Goal: Communication & Community: Share content

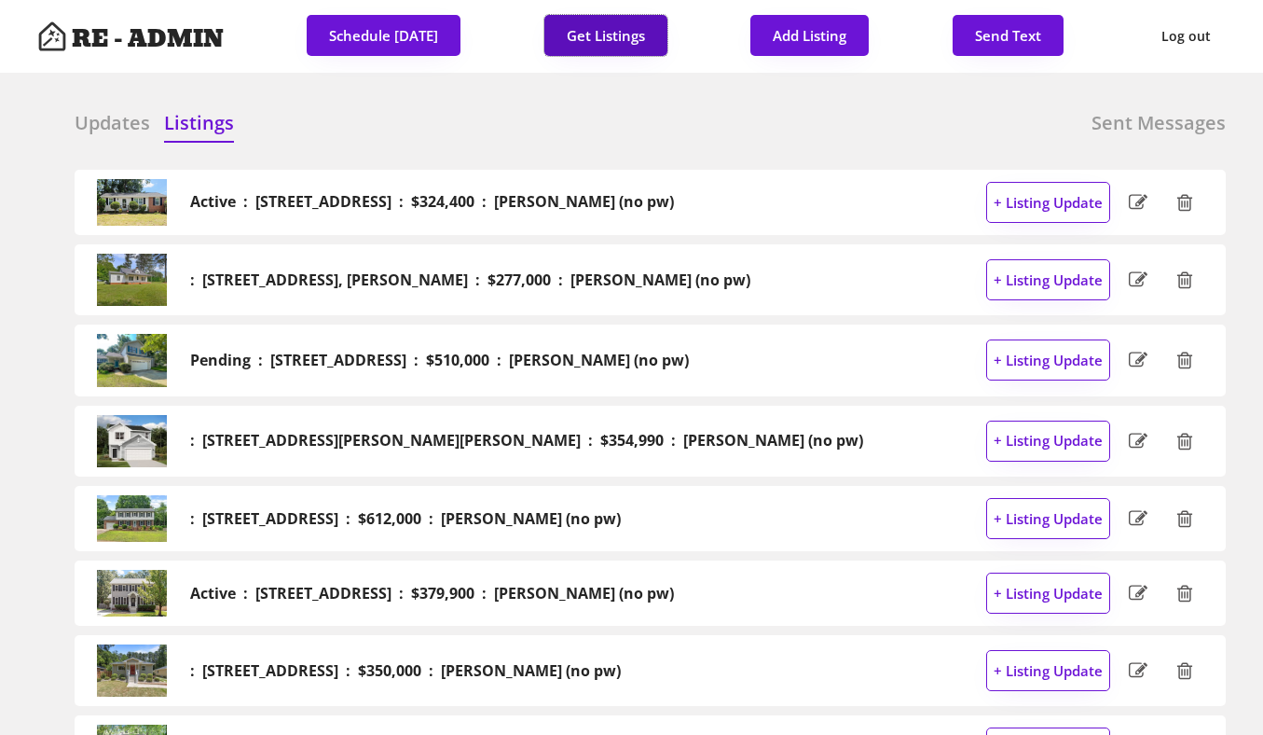
click at [627, 23] on button "Get Listings" at bounding box center [606, 35] width 123 height 41
click at [96, 120] on h6 "Updates" at bounding box center [113, 123] width 76 height 26
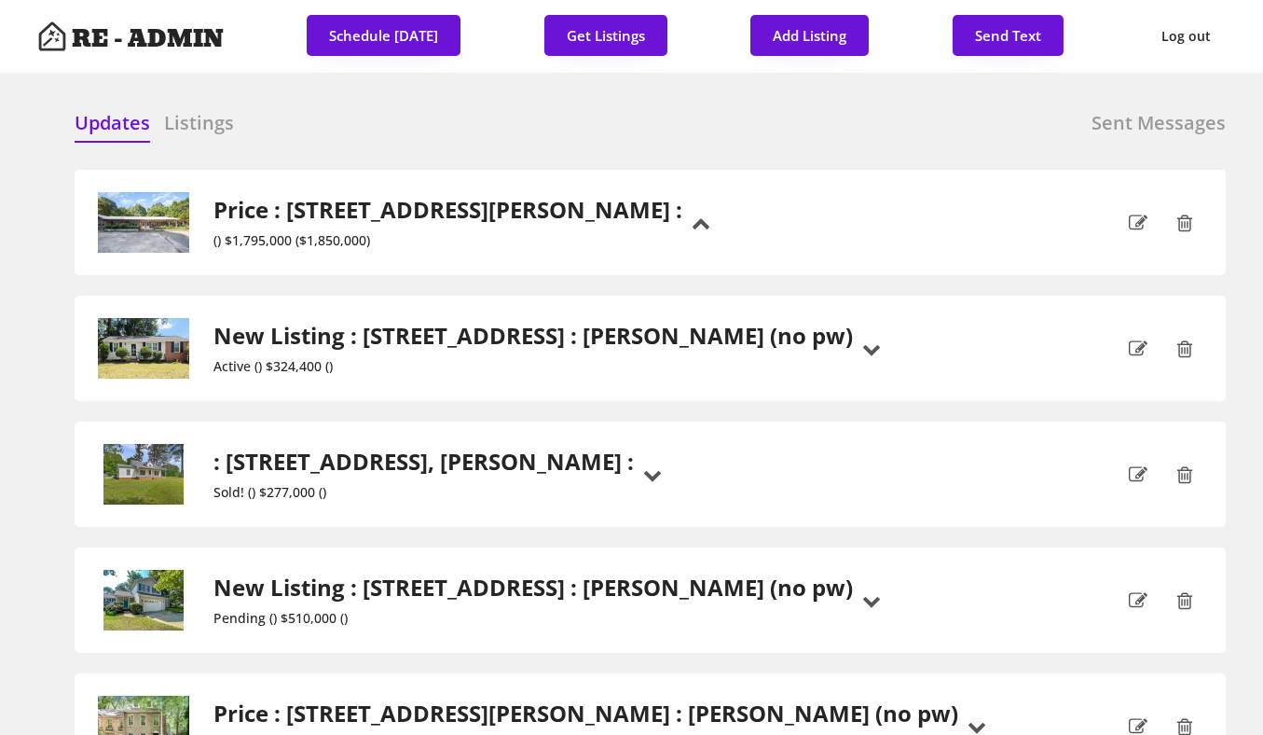
click at [817, 128] on div at bounding box center [821, 124] width 93 height 28
click at [993, 41] on button "Send Text" at bounding box center [1008, 35] width 111 height 41
select select "raleigh"
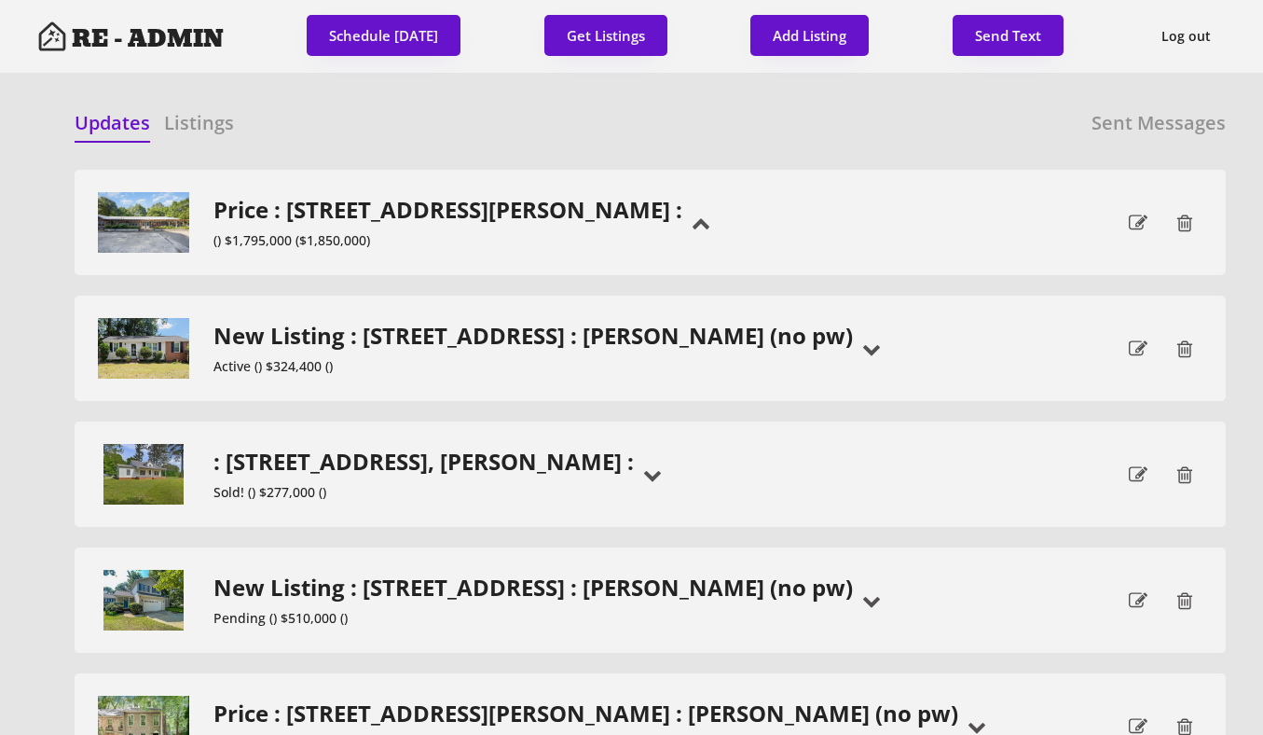
scroll to position [48, 0]
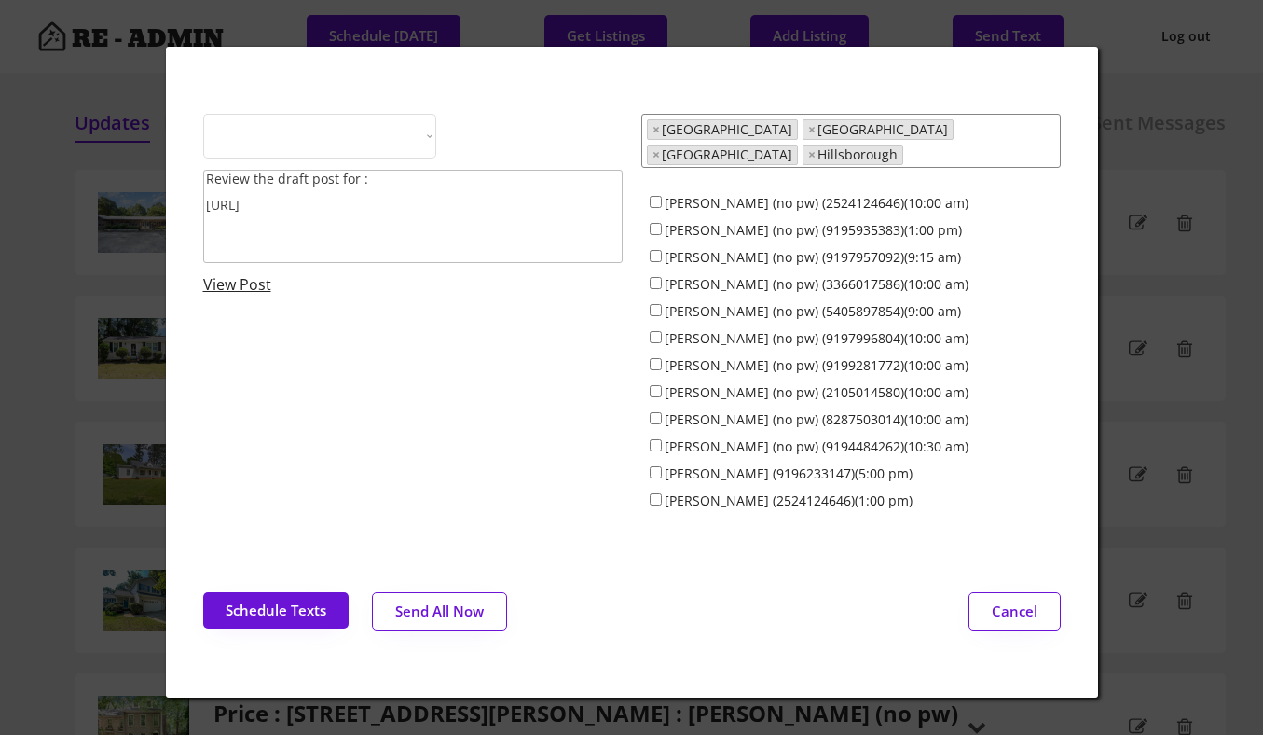
select select ""1348695171700984260__LOOKUP__1743599703321x142788062077753970""
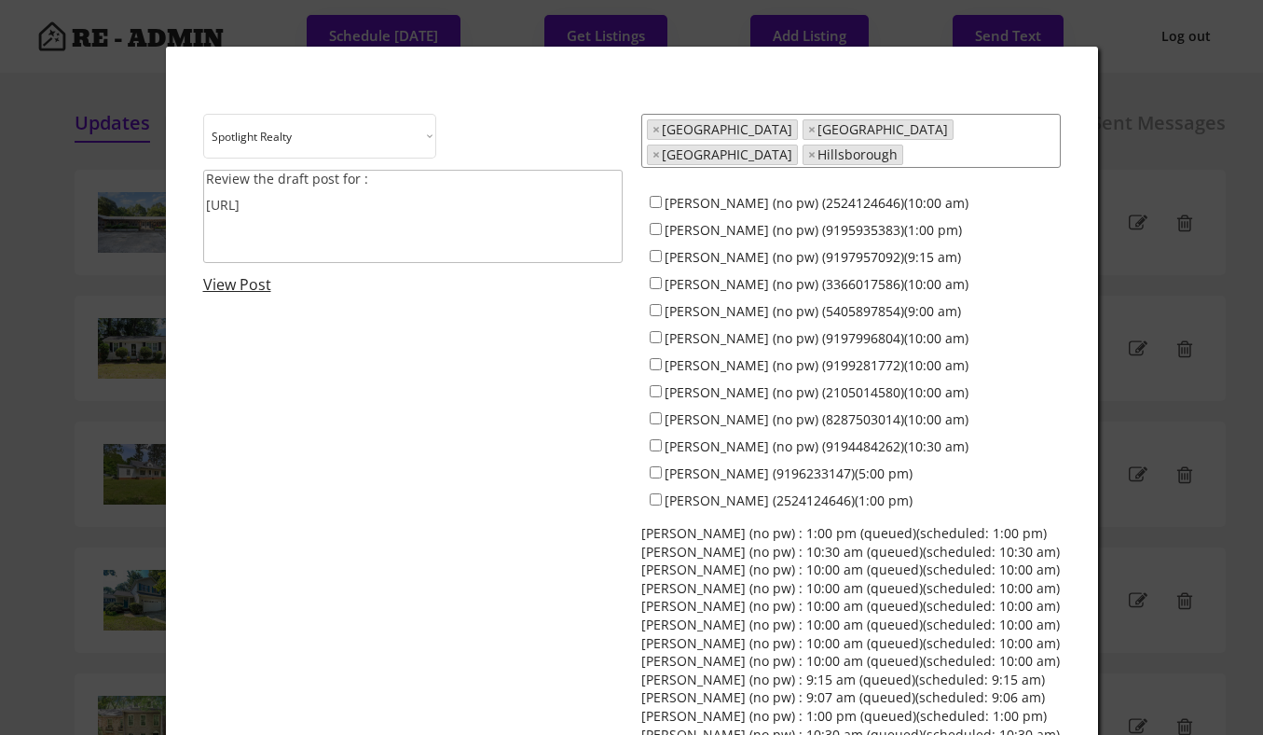
click at [448, 204] on textarea "Review the draft post for : https://revealestate.ai/post/" at bounding box center [413, 216] width 420 height 93
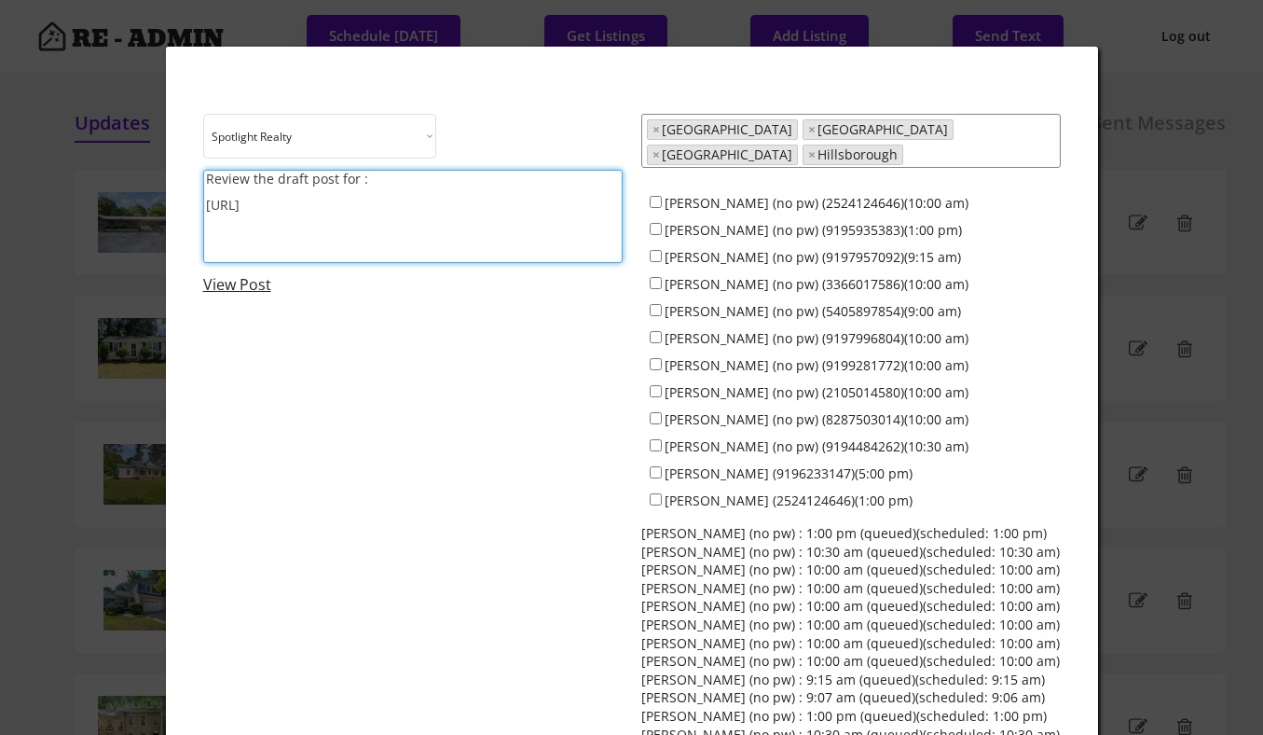
click at [448, 204] on textarea "Review the draft post for : https://revealestate.ai/post/" at bounding box center [413, 216] width 420 height 93
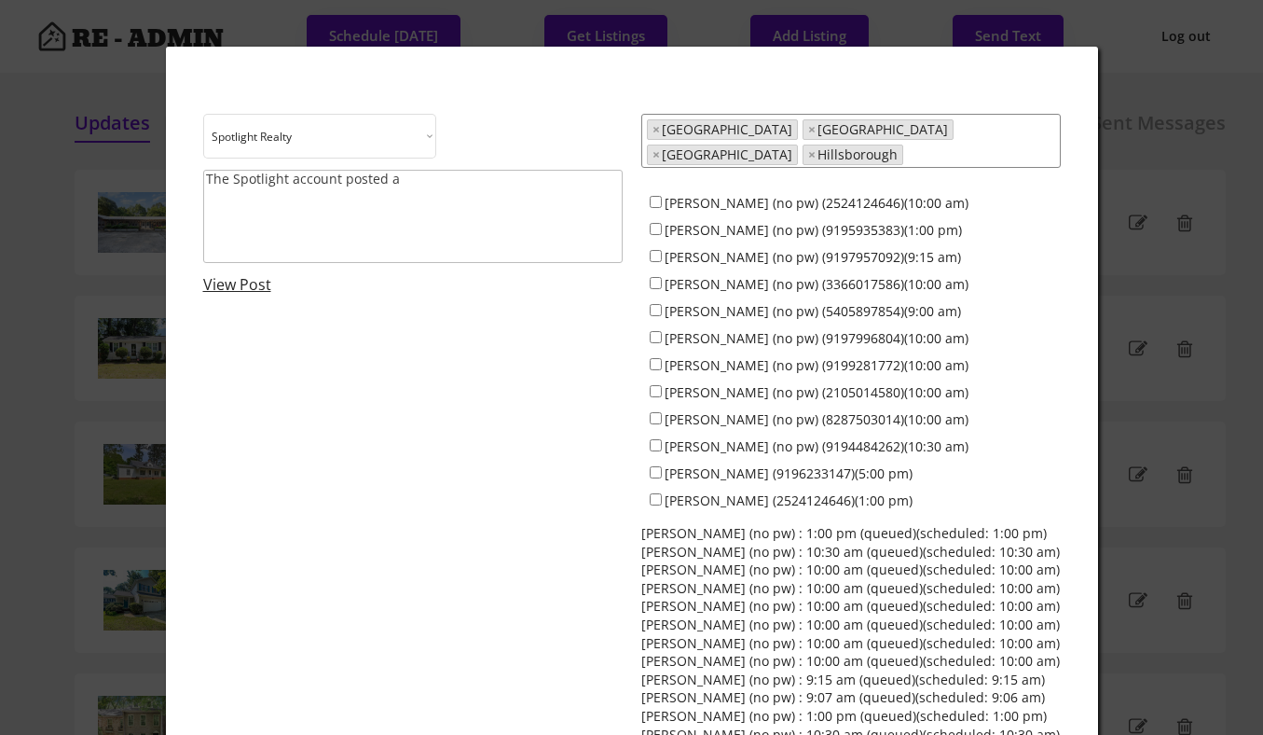
click at [479, 195] on textarea "The Spotlight account posted a" at bounding box center [413, 216] width 420 height 93
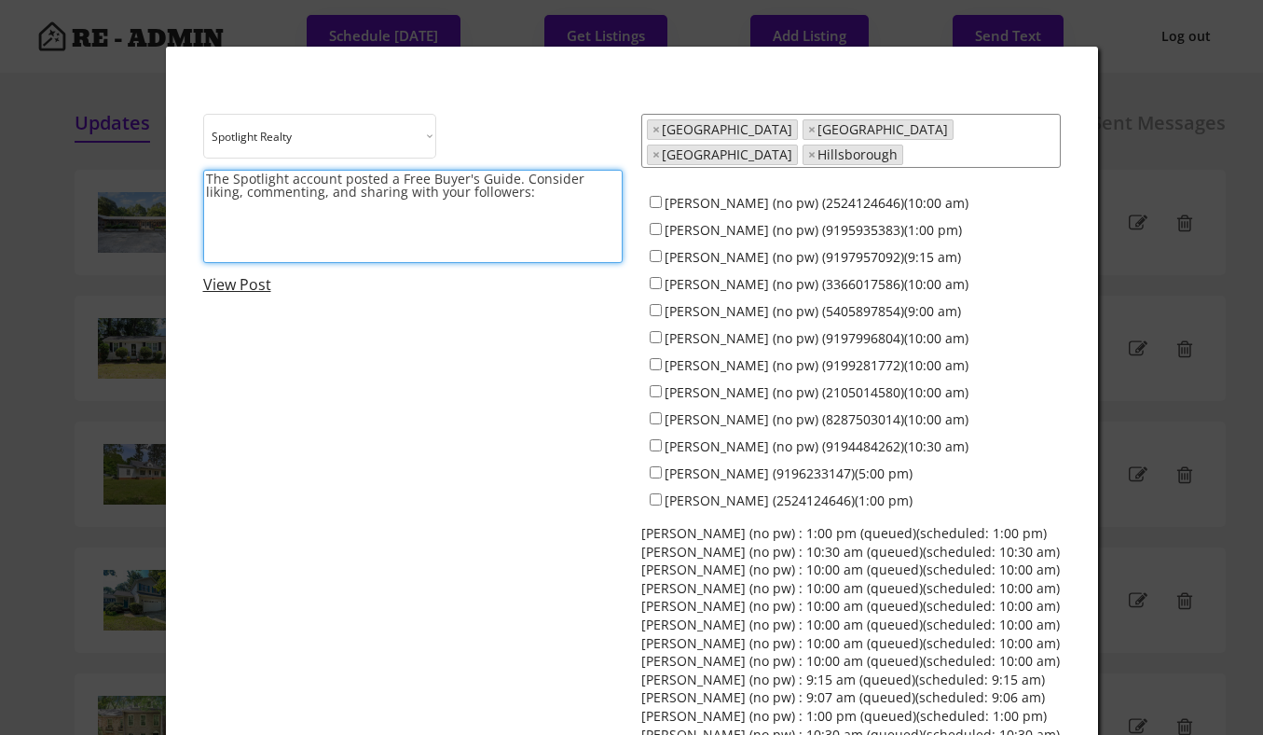
paste textarea "https://www.instagram.com/p/DNQsoiXsLFo/?hl=en"
type textarea "The Spotlight account posted a Free Buyer's Guide. Consider liking, commenting,…"
click at [655, 196] on input "[PERSON_NAME] (no pw) (2524124646)(10:00 am)" at bounding box center [656, 202] width 12 height 12
checkbox input "true"
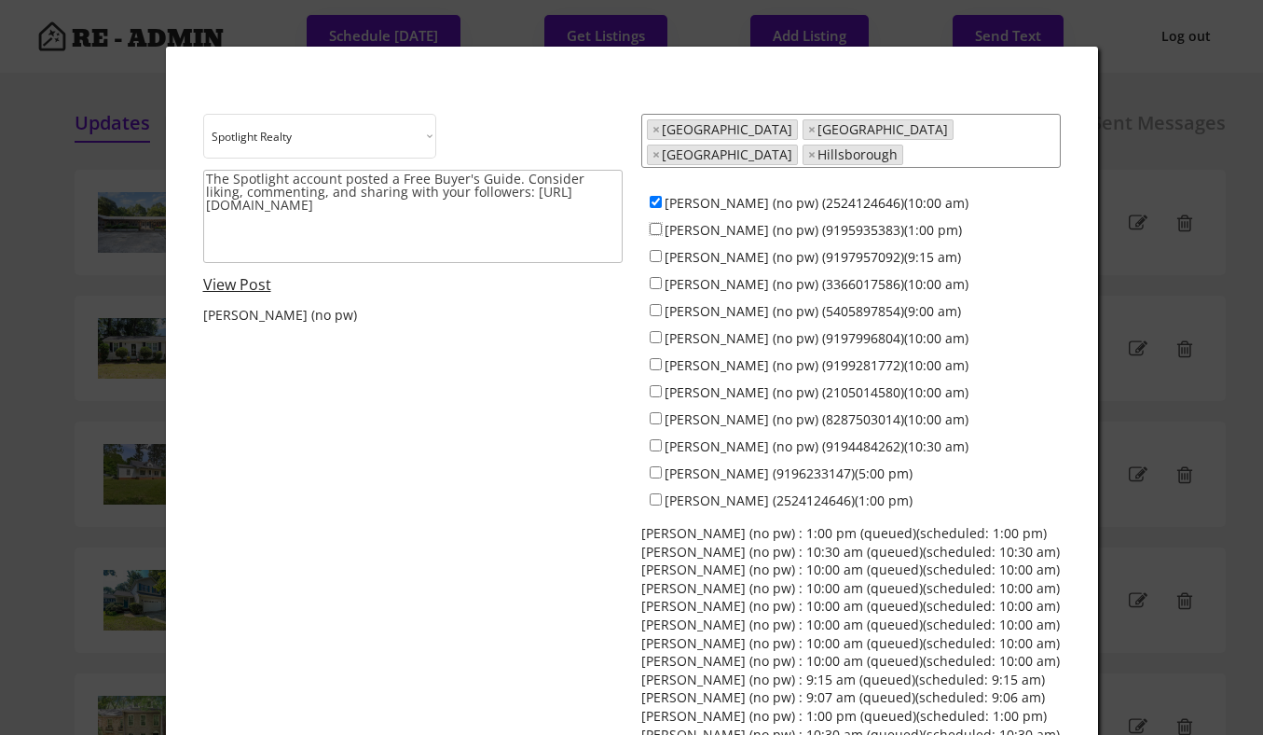
click at [656, 223] on input "[PERSON_NAME] (no pw) (9195935383)(1:00 pm)" at bounding box center [656, 229] width 12 height 12
checkbox input "true"
click at [655, 250] on input "[PERSON_NAME] (no pw) (9197957092)(9:15 am)" at bounding box center [656, 256] width 12 height 12
checkbox input "false"
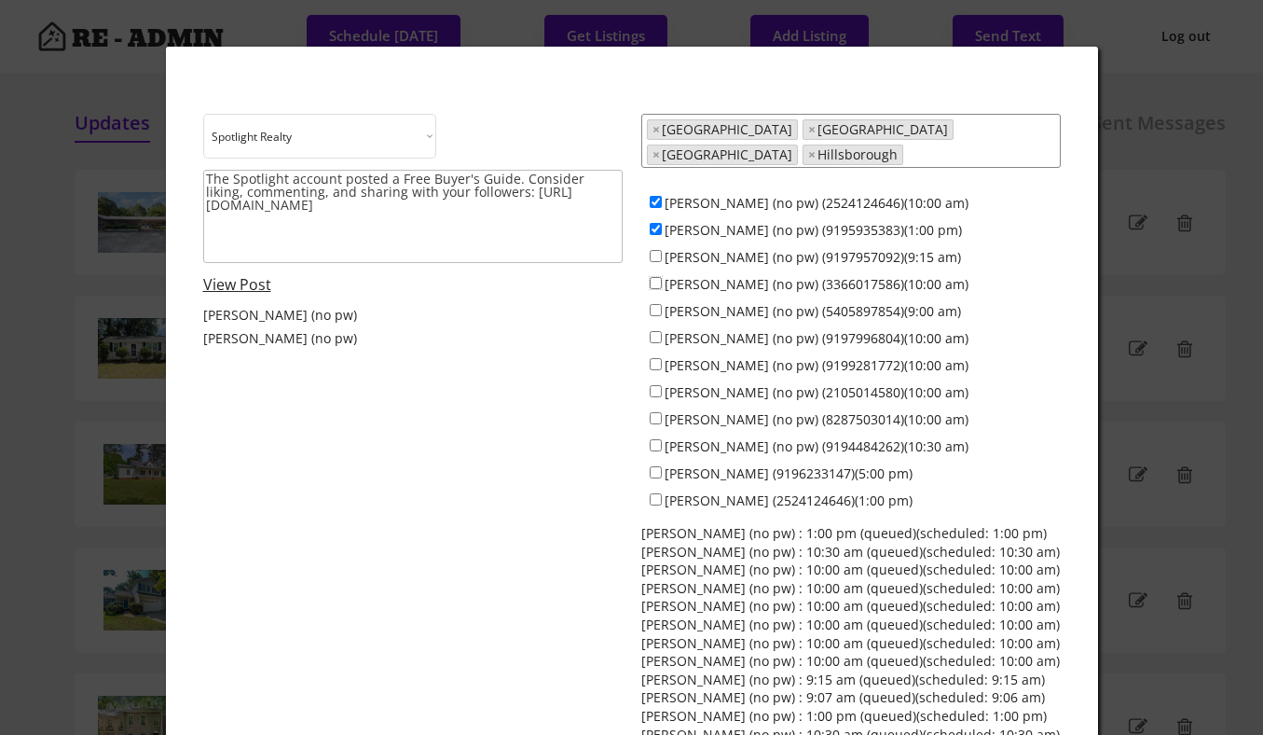
click at [655, 277] on input "[PERSON_NAME] (no pw) (3366017586)(10:00 am)" at bounding box center [656, 283] width 12 height 12
checkbox input "true"
click at [655, 304] on input "[PERSON_NAME] (no pw) (5405897854)(9:00 am)" at bounding box center [656, 310] width 12 height 12
checkbox input "false"
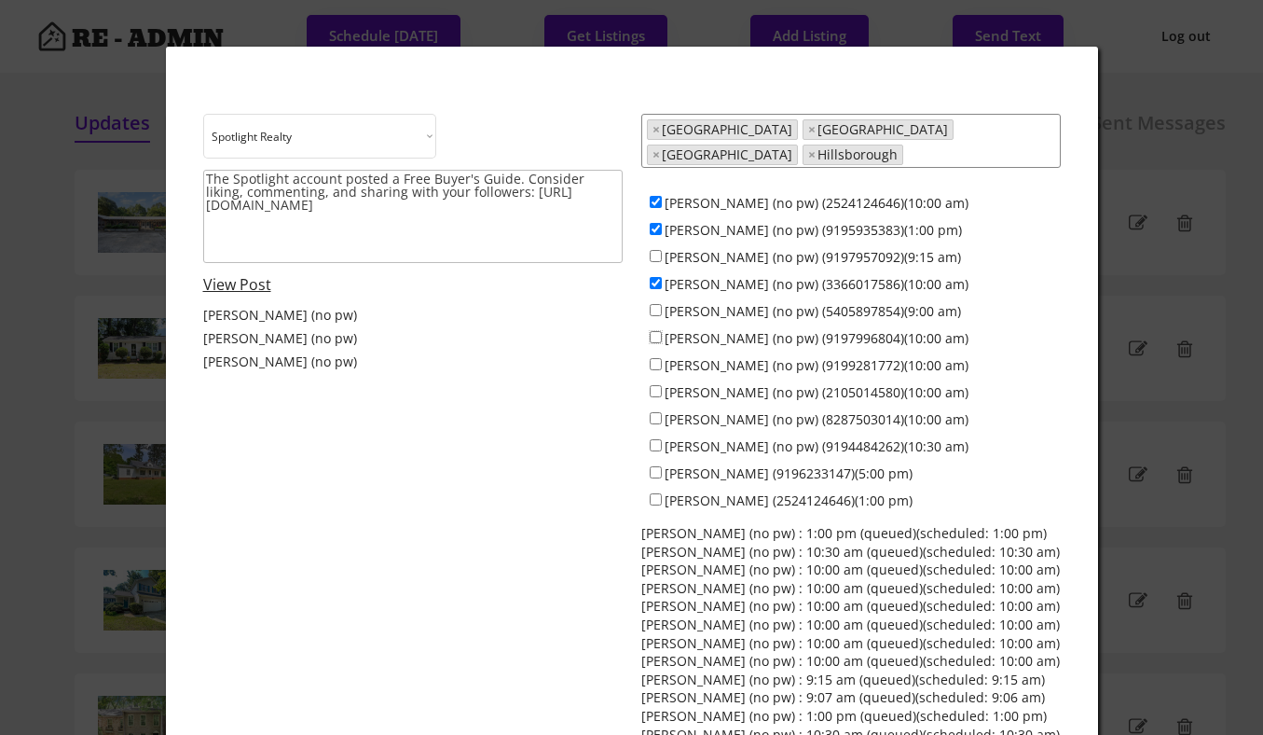
click at [655, 331] on input "[PERSON_NAME] (no pw) (9197996804)(10:00 am)" at bounding box center [656, 337] width 12 height 12
checkbox input "true"
click at [655, 358] on input "[PERSON_NAME] (no pw) (9199281772)(10:00 am)" at bounding box center [656, 364] width 12 height 12
checkbox input "true"
click at [654, 385] on input "[PERSON_NAME] (no pw) (2105014580)(10:00 am)" at bounding box center [656, 391] width 12 height 12
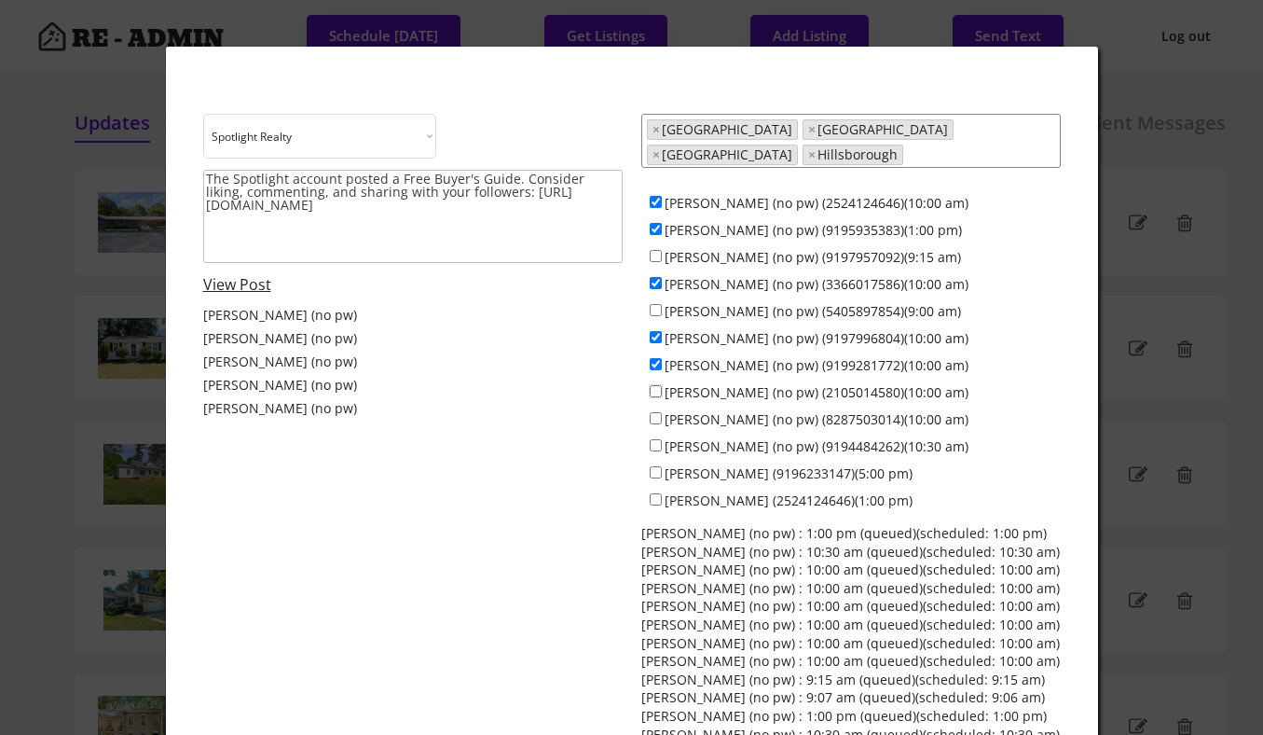
checkbox input "true"
click at [654, 412] on input "[PERSON_NAME] (no pw) (8287503014)(10:00 am)" at bounding box center [656, 418] width 12 height 12
checkbox input "true"
click at [654, 439] on input "[PERSON_NAME] (no pw) (9194484262)(10:30 am)" at bounding box center [656, 445] width 12 height 12
checkbox input "true"
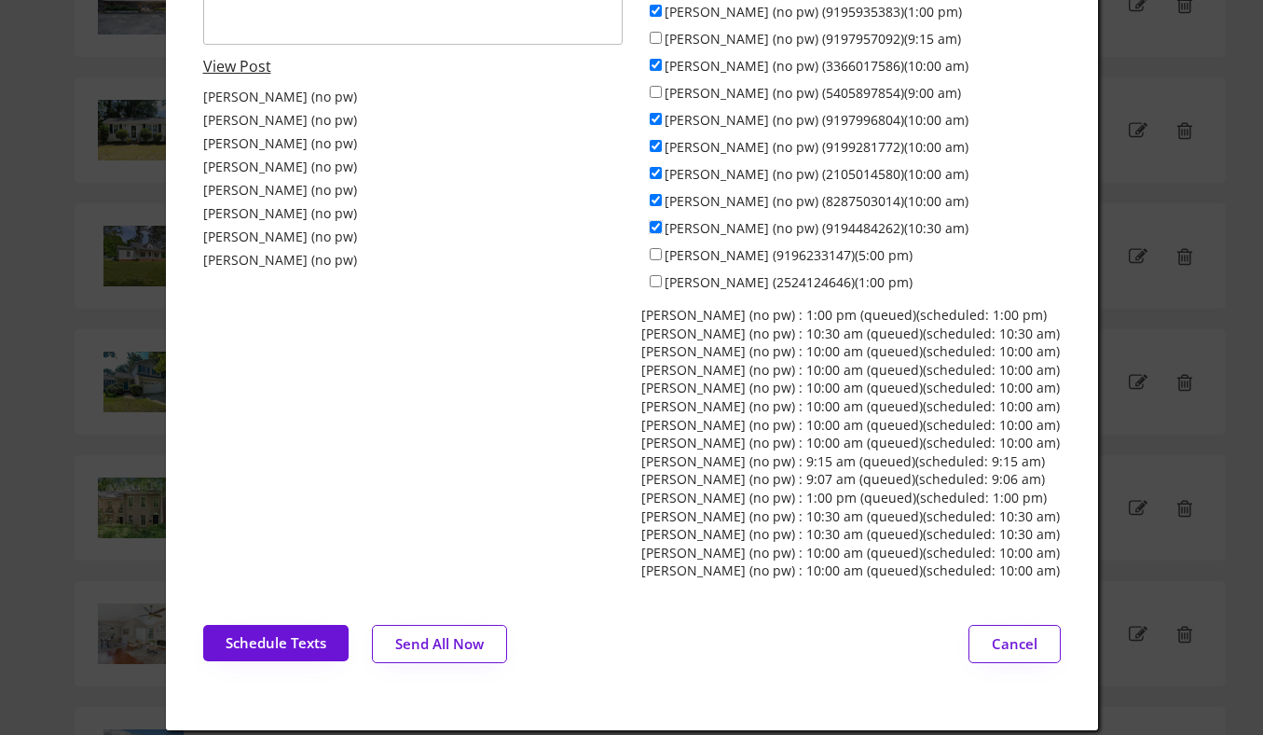
scroll to position [223, 0]
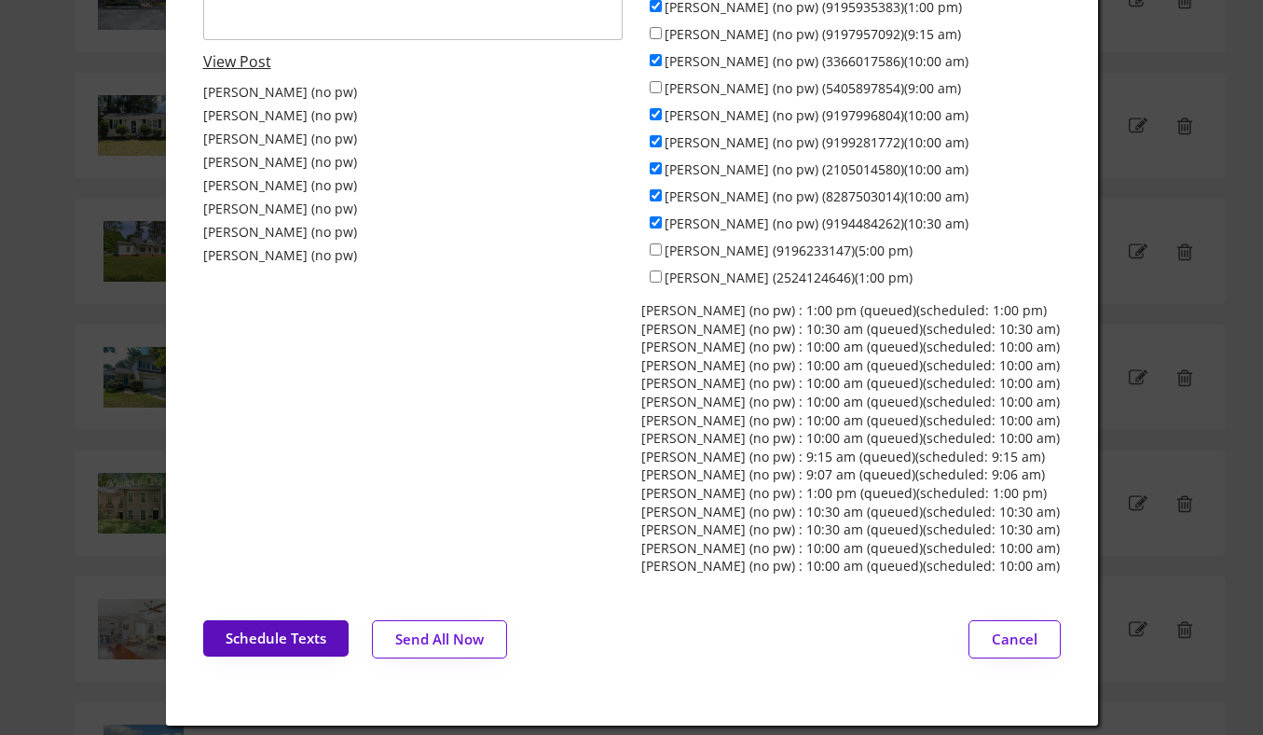
click at [298, 624] on button "Schedule Texts" at bounding box center [275, 638] width 145 height 36
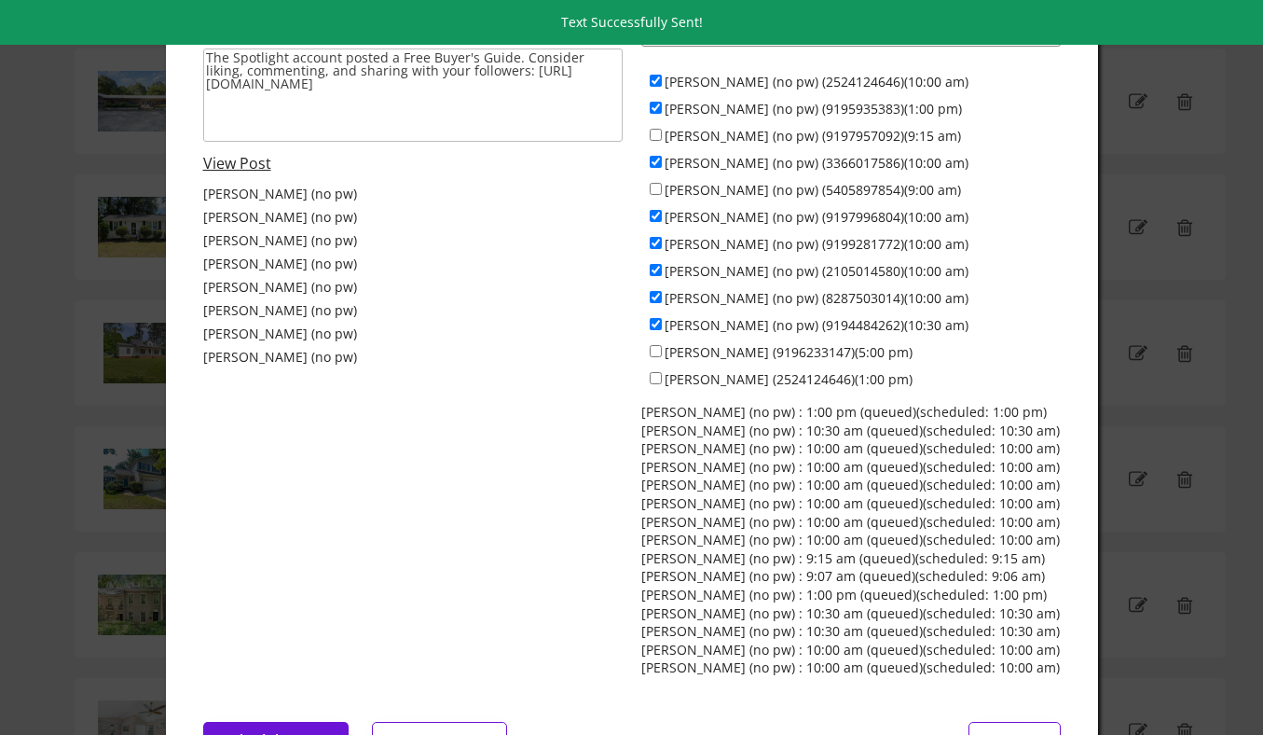
scroll to position [0, 0]
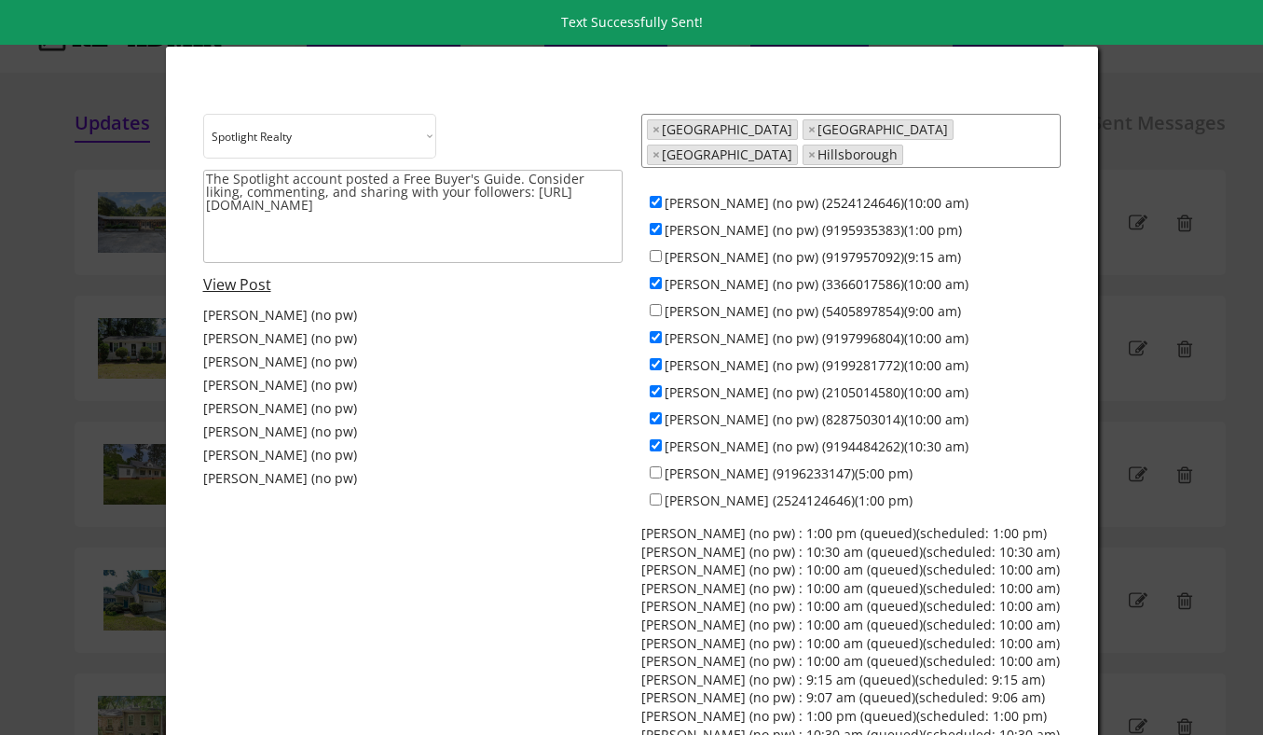
click at [658, 188] on div "[PERSON_NAME] (no pw) (2524124646)(10:00 am)" at bounding box center [851, 201] width 420 height 27
click at [658, 196] on input "[PERSON_NAME] (no pw) (2524124646)(10:00 am)" at bounding box center [656, 202] width 12 height 12
checkbox input "false"
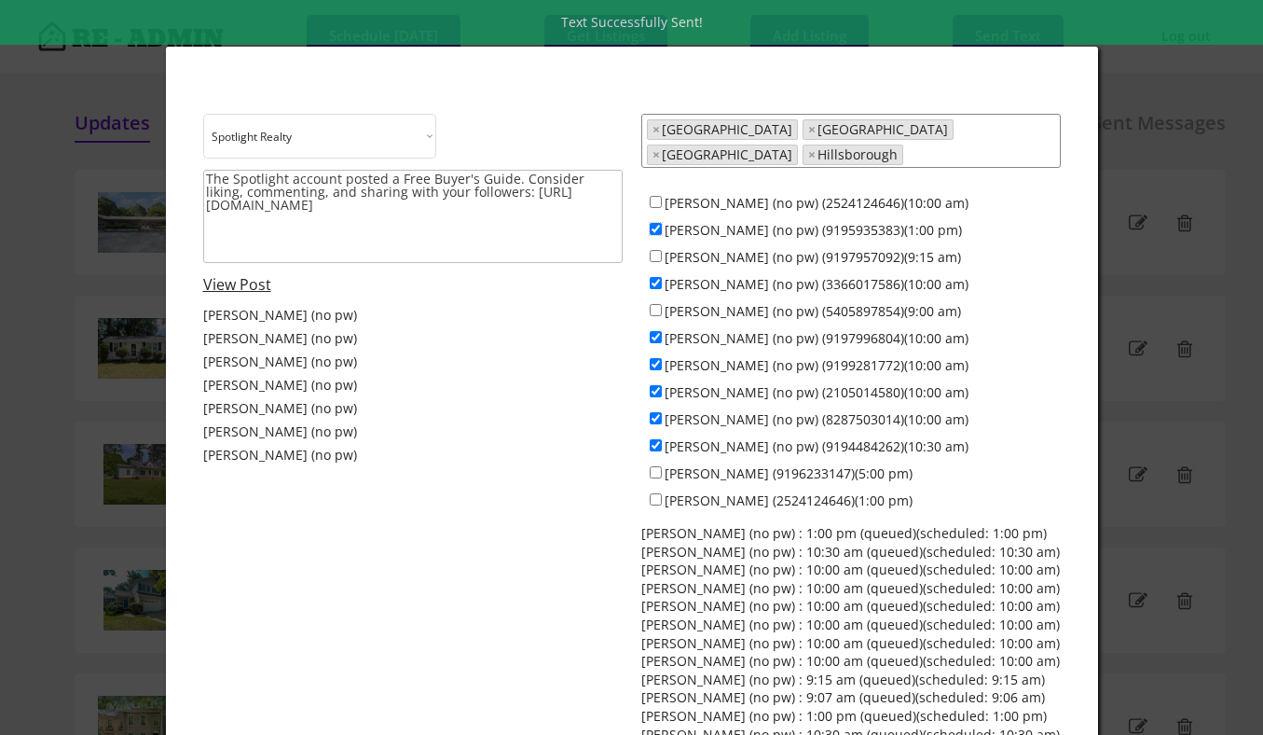
click at [658, 223] on input "[PERSON_NAME] (no pw) (9195935383)(1:00 pm)" at bounding box center [656, 229] width 12 height 12
checkbox input "false"
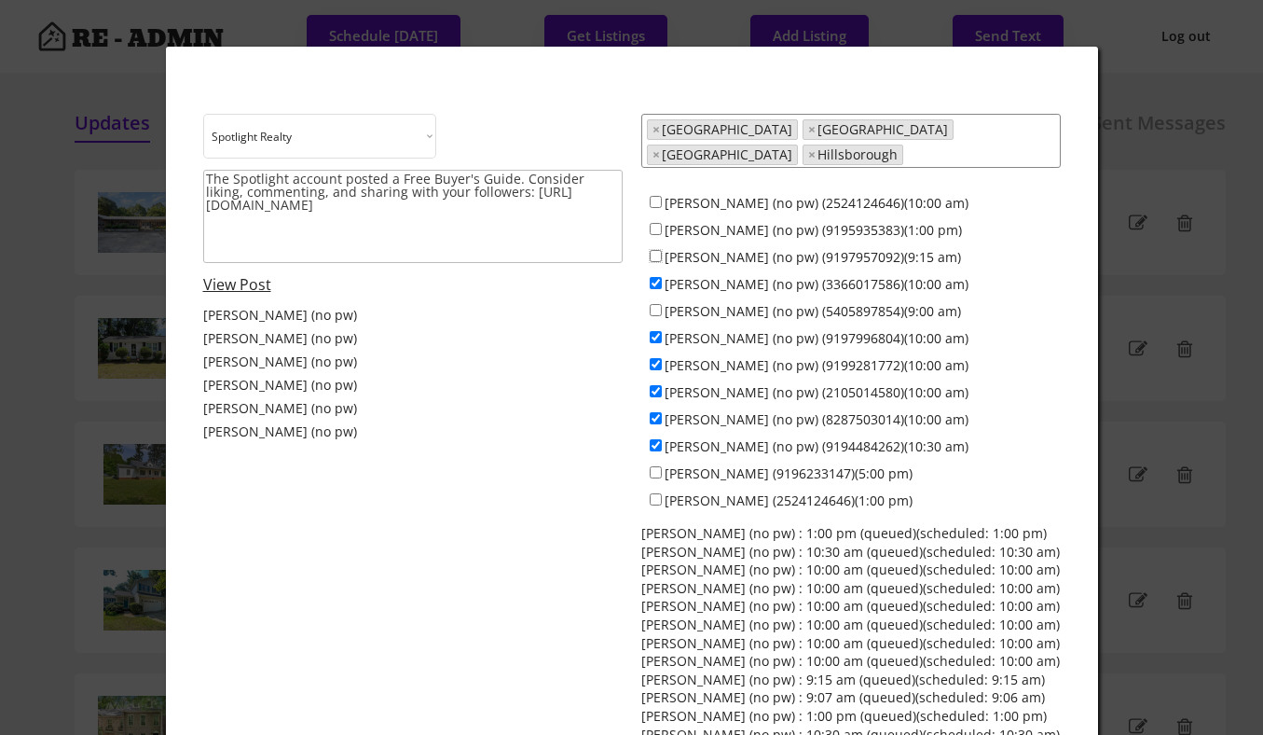
click at [658, 250] on input "[PERSON_NAME] (no pw) (9197957092)(9:15 am)" at bounding box center [656, 256] width 12 height 12
checkbox input "true"
click at [658, 277] on input "[PERSON_NAME] (no pw) (3366017586)(10:00 am)" at bounding box center [656, 283] width 12 height 12
checkbox input "false"
click at [656, 304] on input "[PERSON_NAME] (no pw) (5405897854)(9:00 am)" at bounding box center [656, 310] width 12 height 12
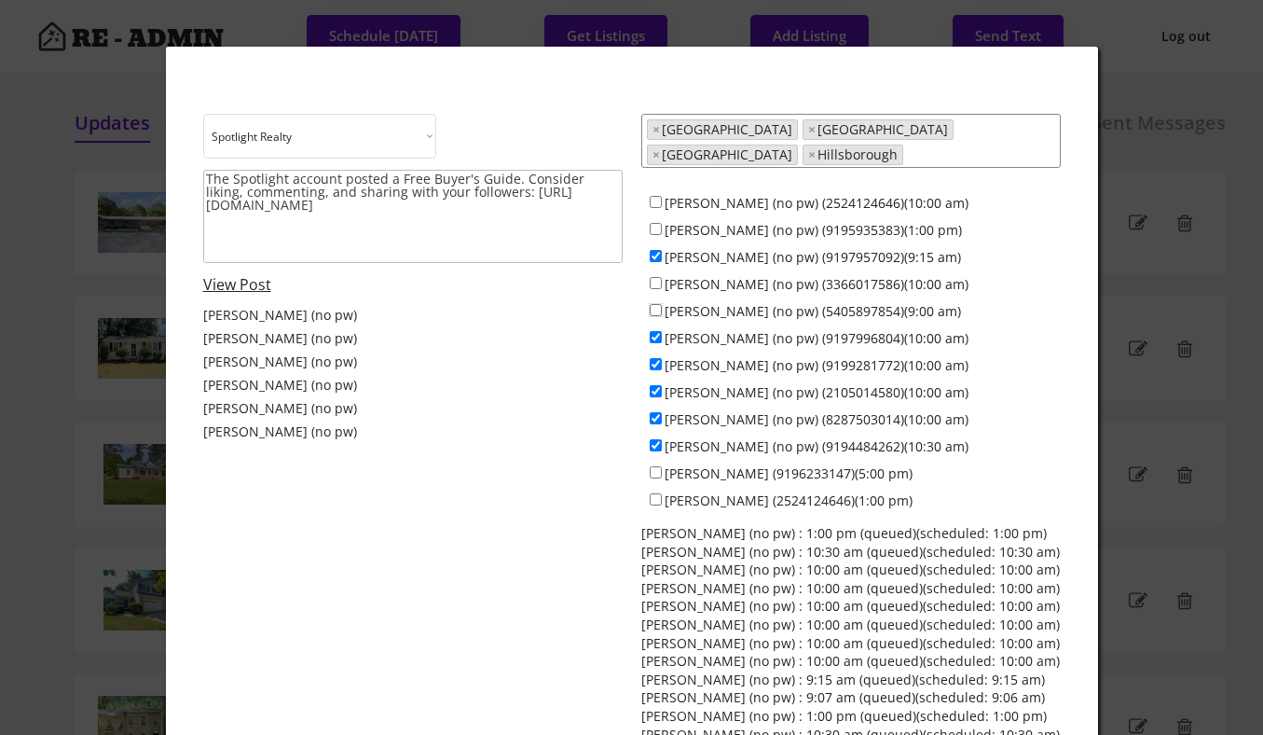
checkbox input "true"
click at [655, 335] on div "[PERSON_NAME] (no pw) (9197996804)(10:00 am)" at bounding box center [851, 337] width 420 height 27
click at [655, 331] on input "[PERSON_NAME] (no pw) (9197996804)(10:00 am)" at bounding box center [656, 337] width 12 height 12
checkbox input "false"
click at [655, 358] on input "[PERSON_NAME] (no pw) (9199281772)(10:00 am)" at bounding box center [656, 364] width 12 height 12
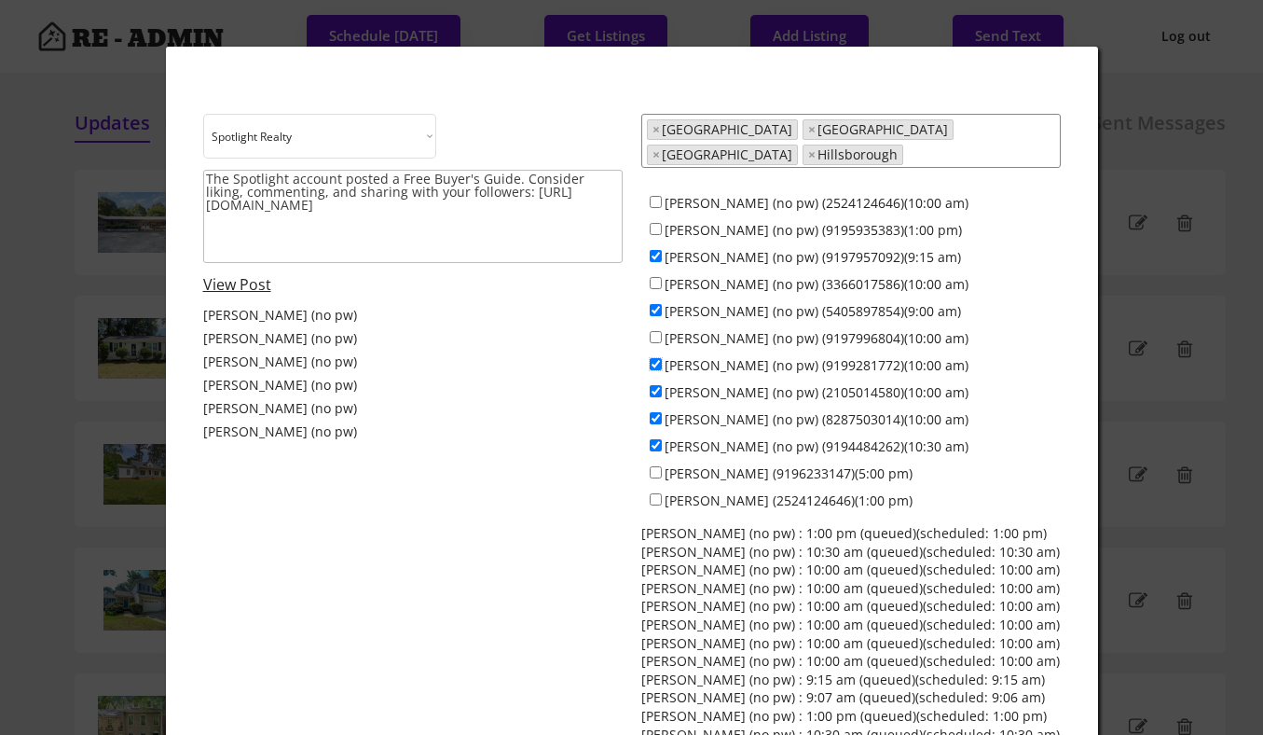
checkbox input "false"
click at [657, 385] on input "[PERSON_NAME] (no pw) (2105014580)(10:00 am)" at bounding box center [656, 391] width 12 height 12
checkbox input "false"
click at [655, 412] on input "[PERSON_NAME] (no pw) (8287503014)(10:00 am)" at bounding box center [656, 418] width 12 height 12
checkbox input "false"
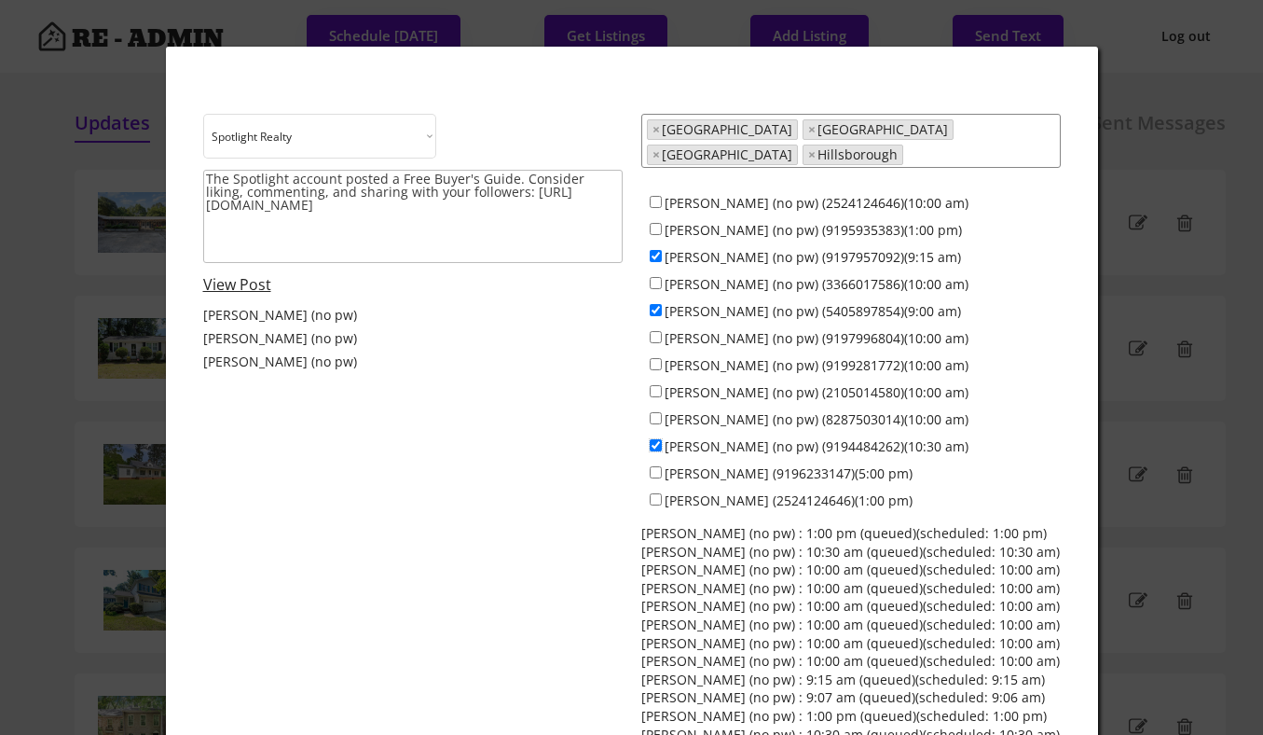
click at [655, 439] on input "[PERSON_NAME] (no pw) (9194484262)(10:30 am)" at bounding box center [656, 445] width 12 height 12
checkbox input "false"
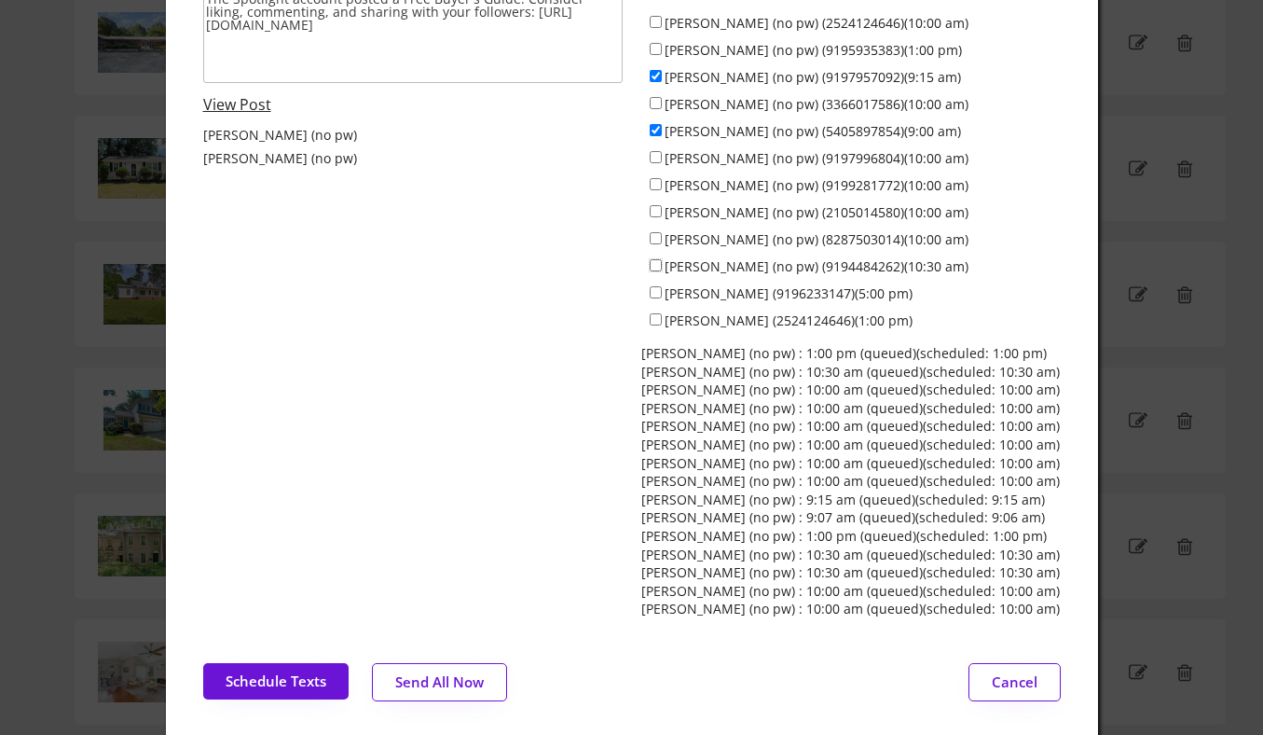
scroll to position [255, 0]
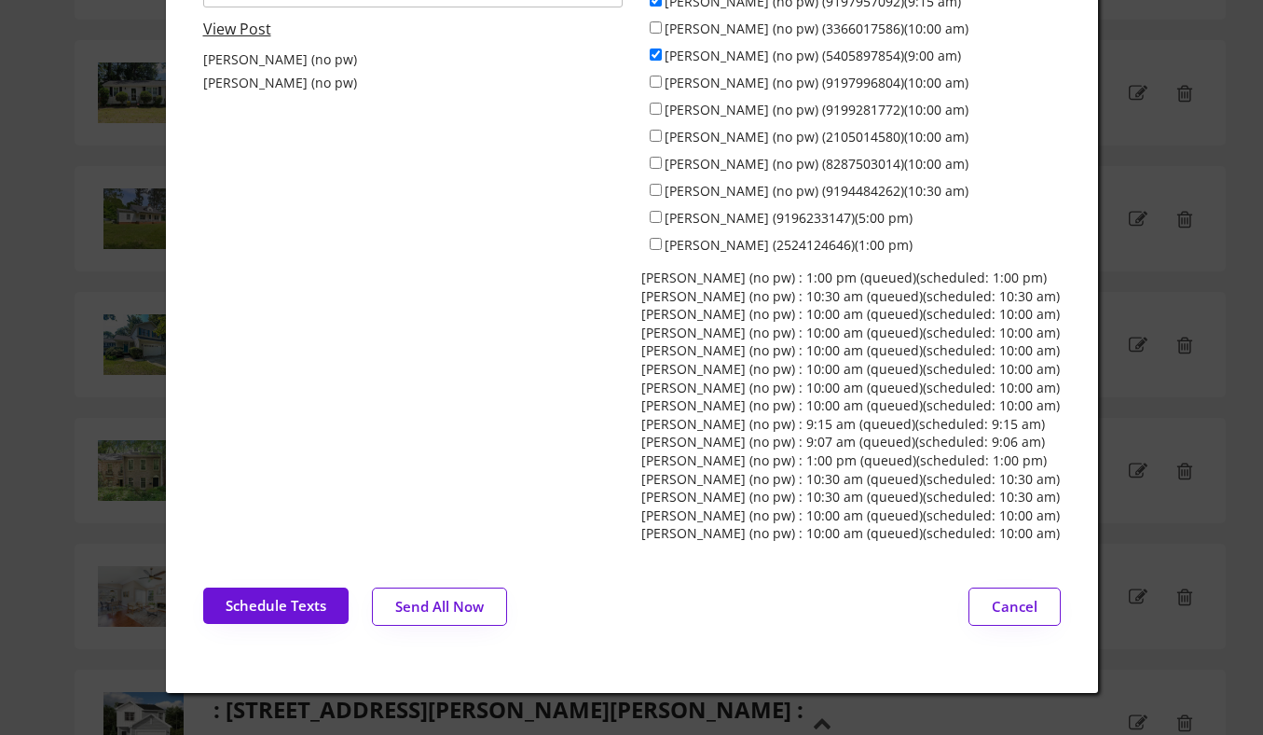
click at [434, 595] on button "Send All Now" at bounding box center [439, 606] width 135 height 38
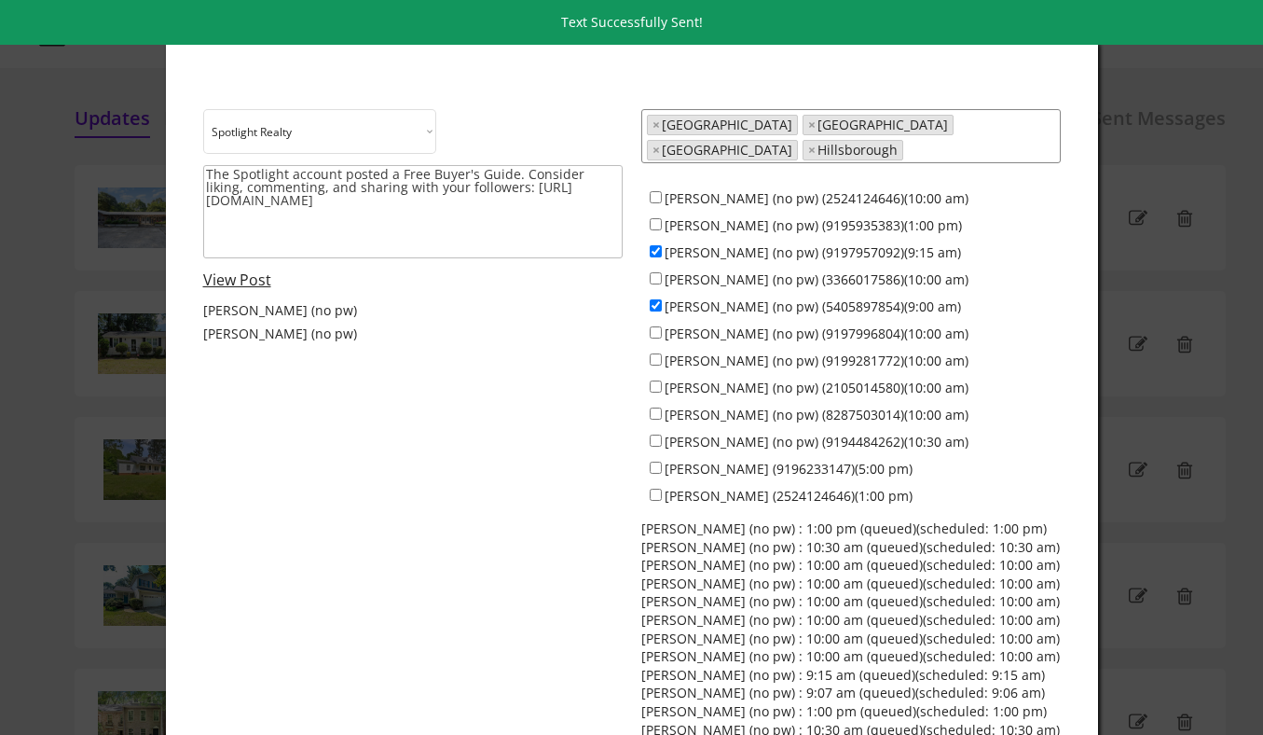
scroll to position [0, 0]
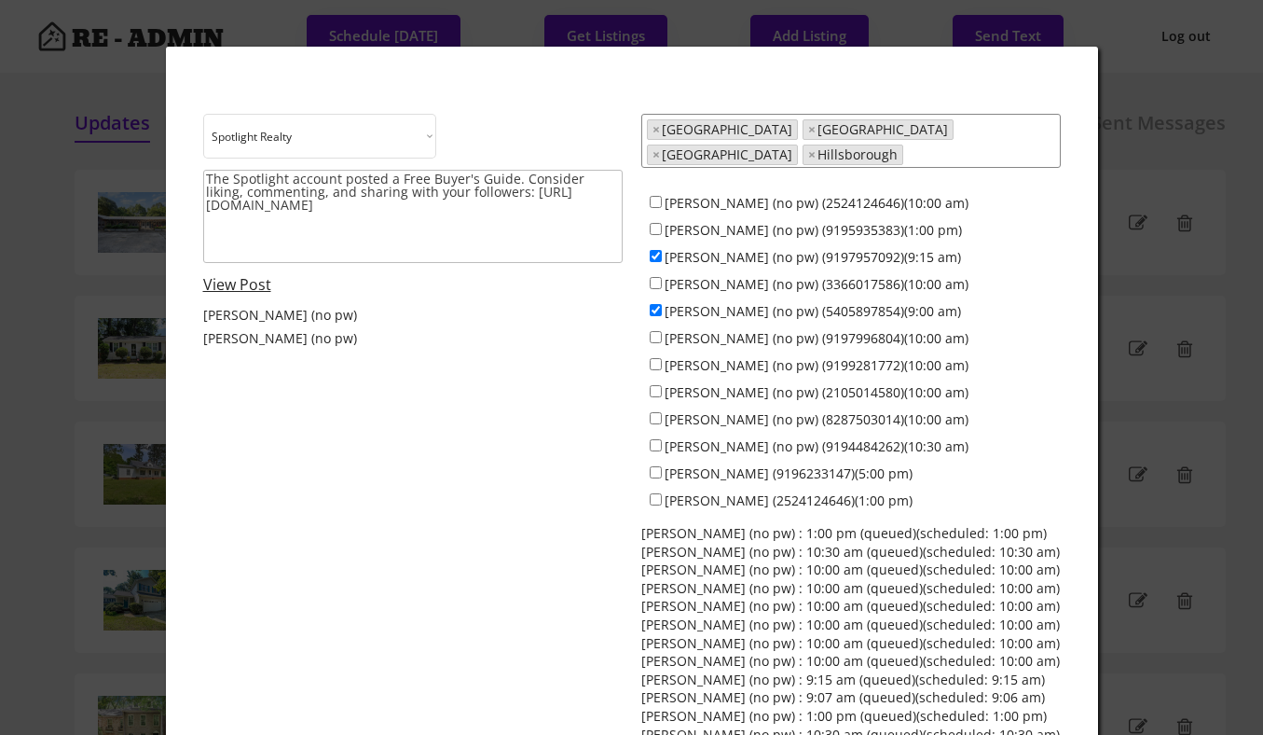
click at [61, 352] on div at bounding box center [631, 367] width 1263 height 735
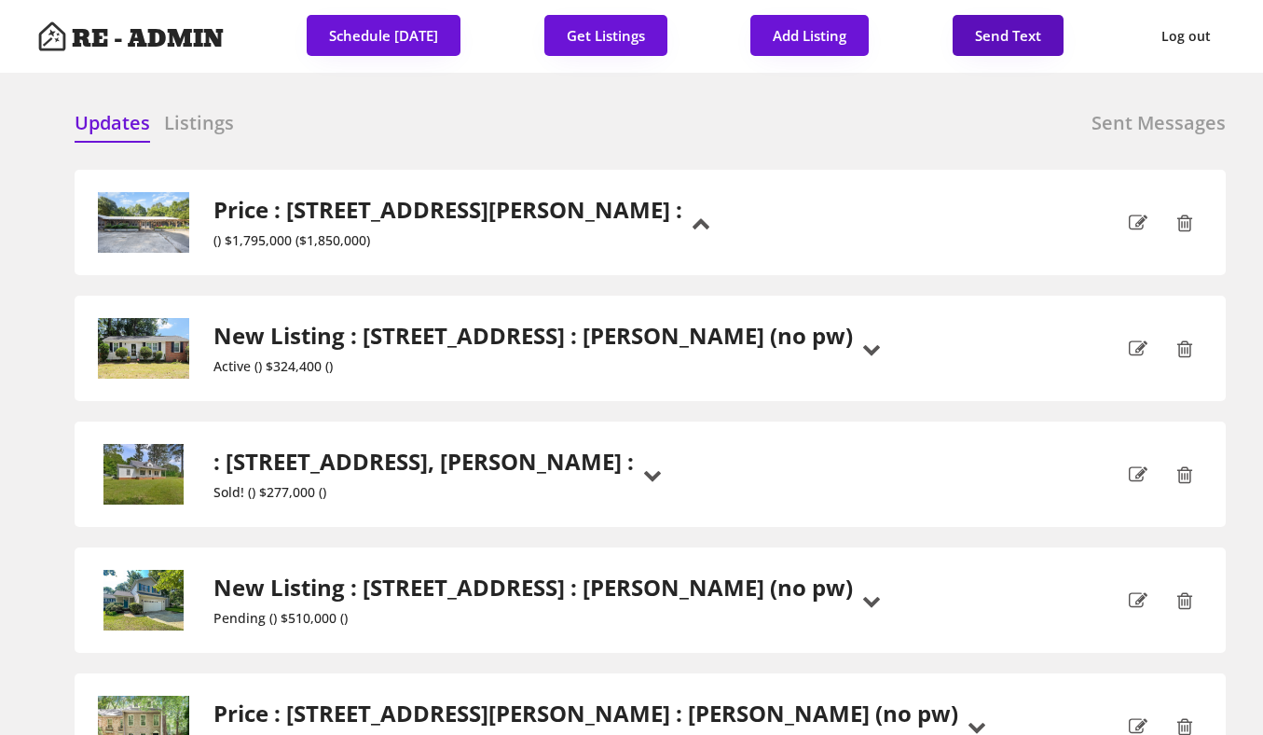
click at [1009, 36] on button "Send Text" at bounding box center [1008, 35] width 111 height 41
select select "raleigh"
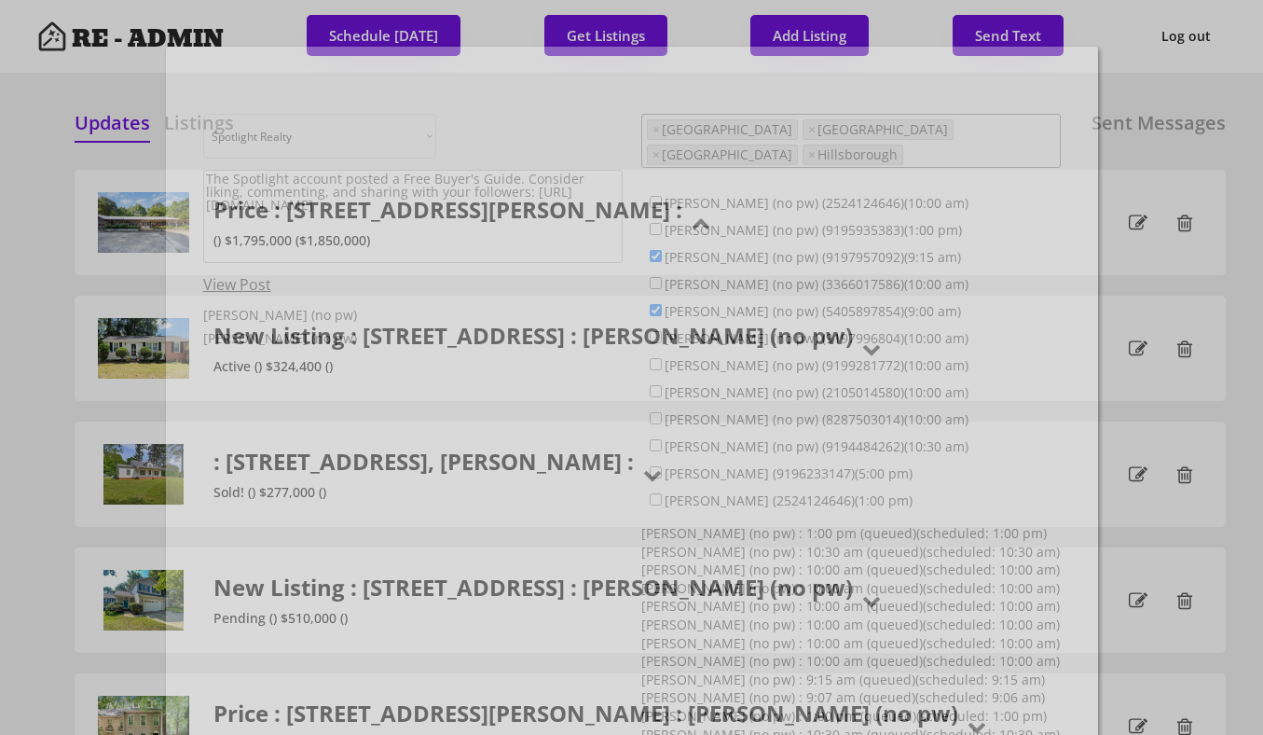
scroll to position [48, 0]
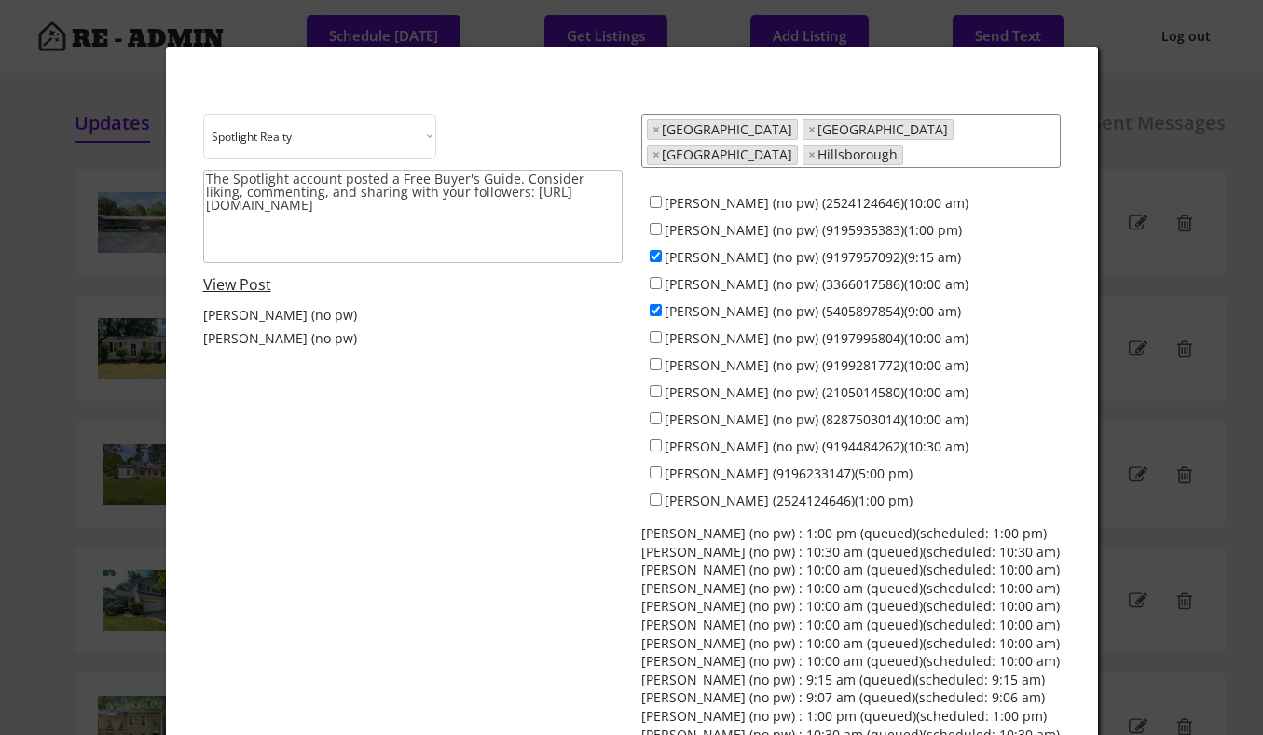
click at [108, 338] on div at bounding box center [631, 367] width 1263 height 735
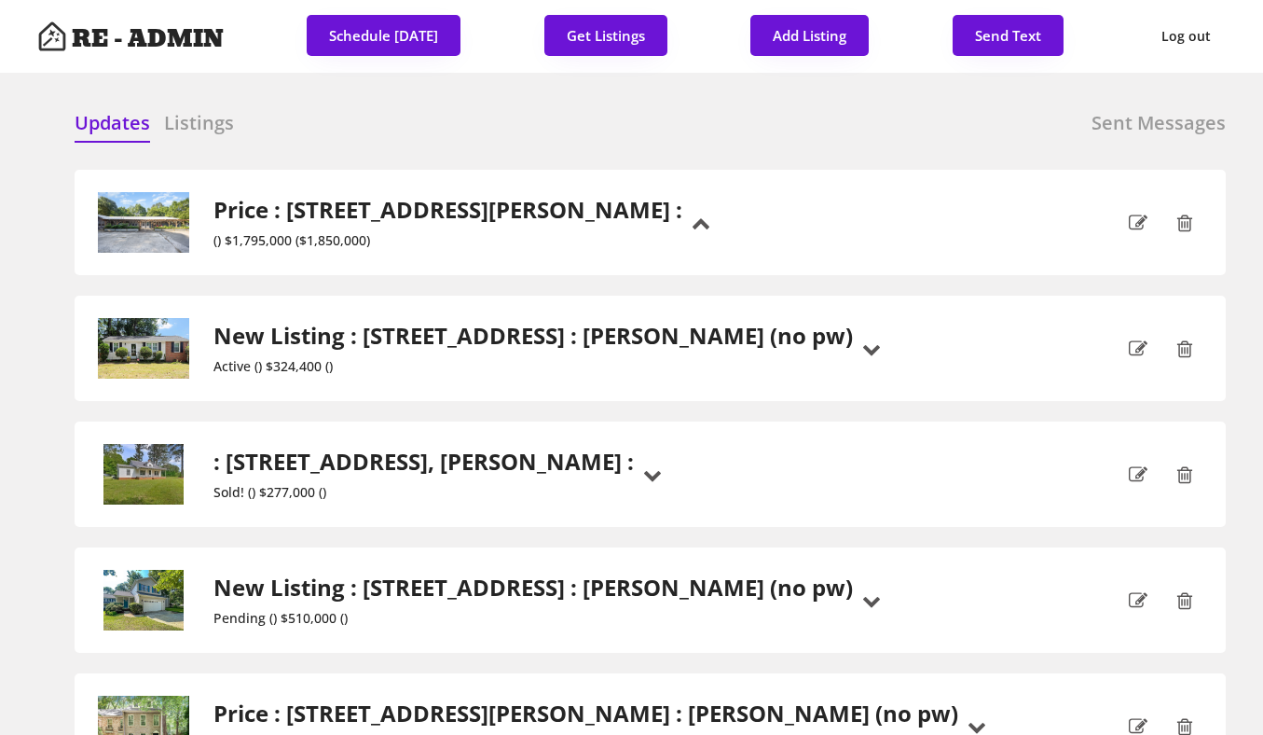
click at [1126, 121] on h6 "Sent Messages" at bounding box center [1159, 123] width 134 height 26
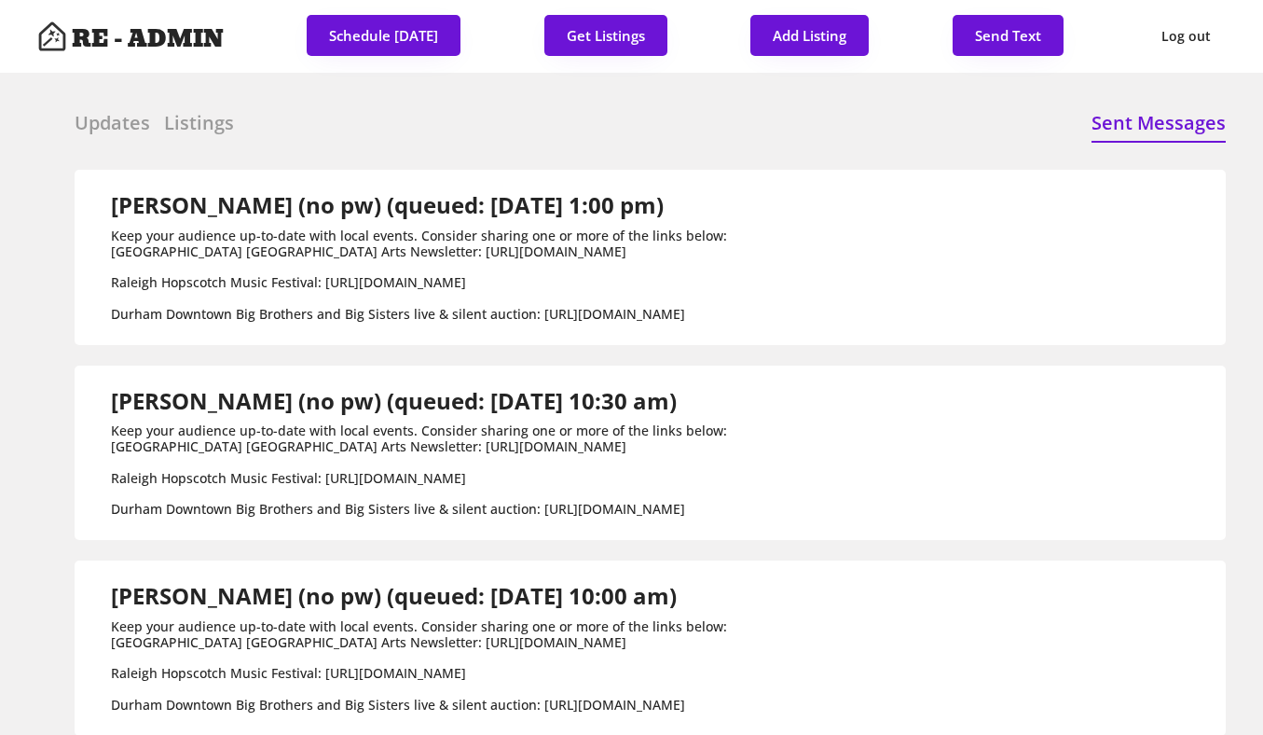
click at [434, 123] on div "Updates Listings Sent Messages" at bounding box center [650, 128] width 1151 height 37
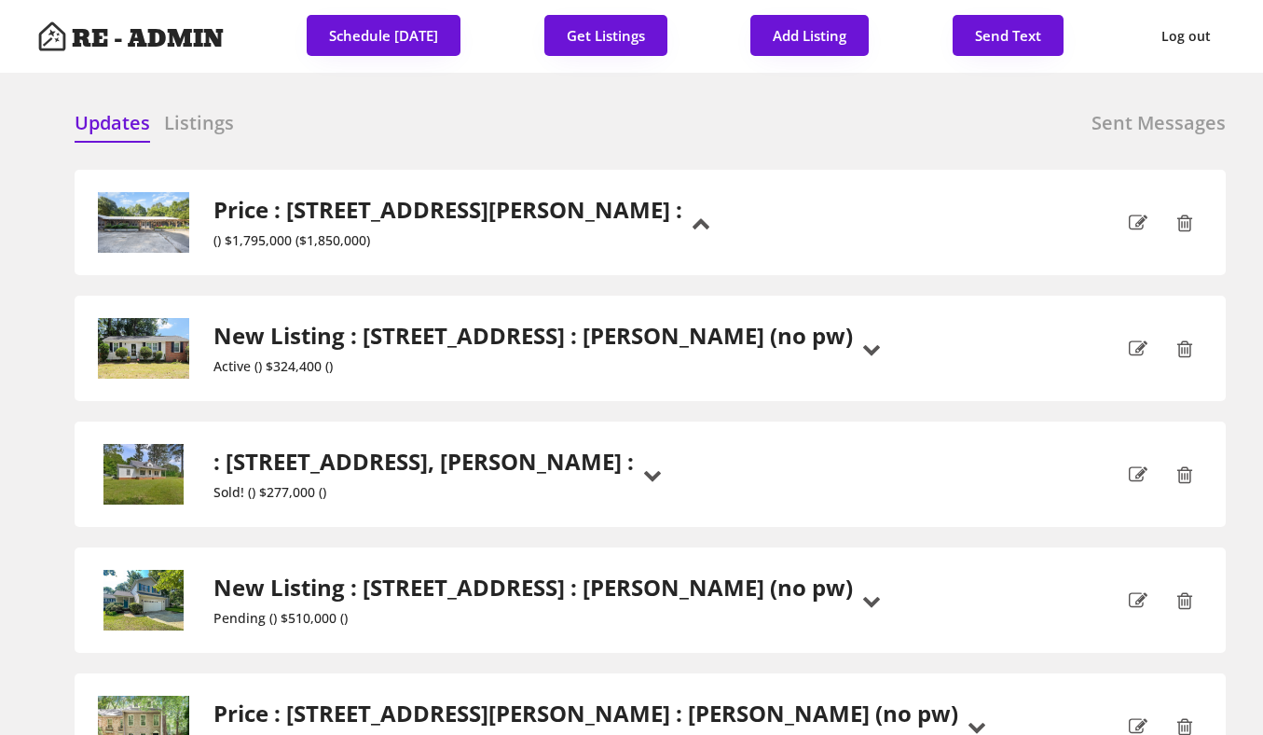
click at [1137, 118] on h6 "Sent Messages" at bounding box center [1159, 123] width 134 height 26
